Goal: Use online tool/utility: Use online tool/utility

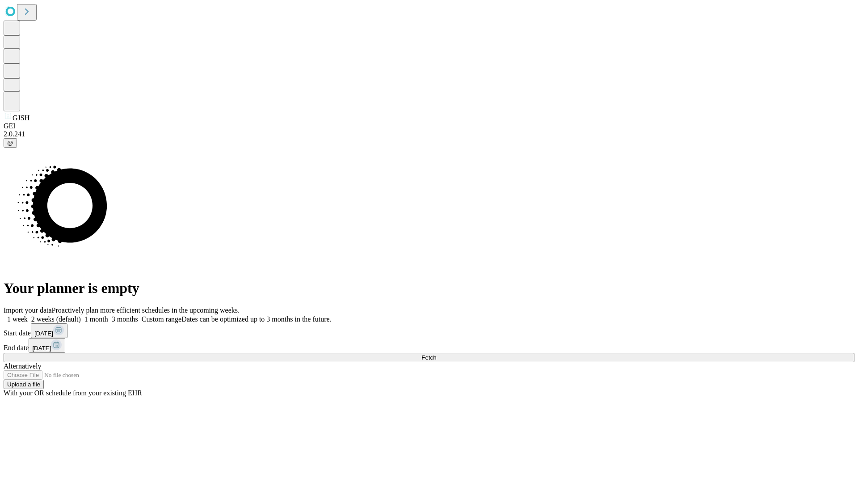
click at [436, 354] on span "Fetch" at bounding box center [429, 357] width 15 height 7
